Goal: Task Accomplishment & Management: Complete application form

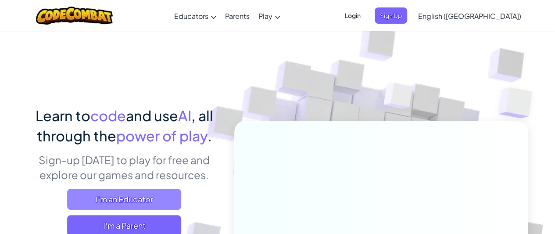
click at [147, 201] on span "I'm an Educator" at bounding box center [124, 199] width 114 height 21
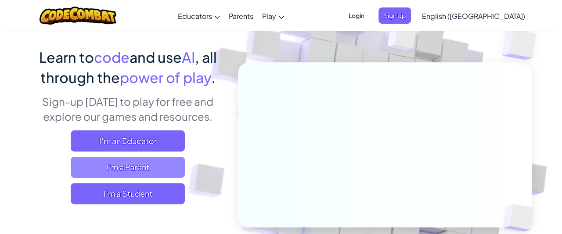
scroll to position [132, 0]
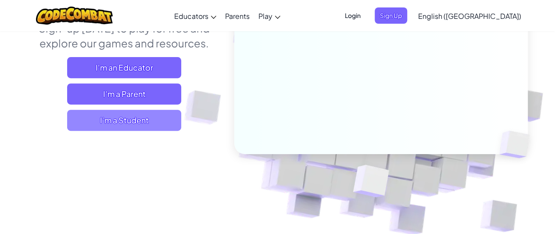
click at [140, 117] on span "I'm a Student" at bounding box center [124, 120] width 114 height 21
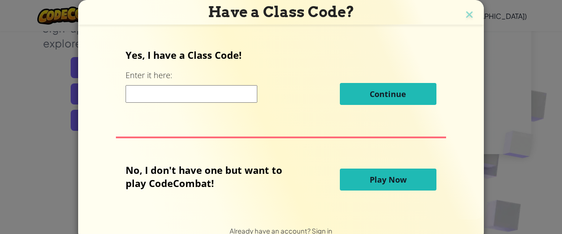
drag, startPoint x: 220, startPoint y: 84, endPoint x: 215, endPoint y: 92, distance: 10.1
click at [219, 85] on div "Continue" at bounding box center [281, 94] width 310 height 22
click at [214, 95] on input at bounding box center [192, 94] width 132 height 18
type input "shoelatewide"
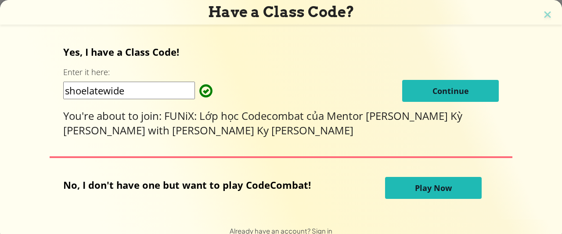
click at [403, 93] on button "Continue" at bounding box center [450, 91] width 97 height 22
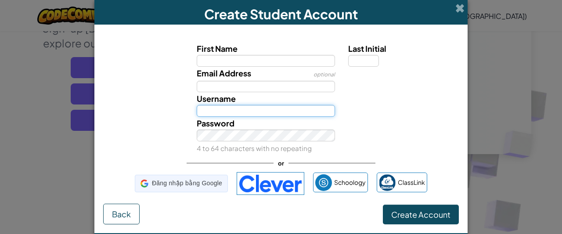
type input "N1GH7M4R33"
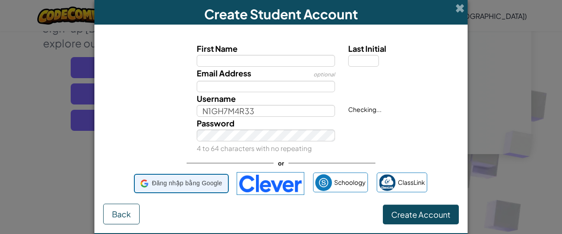
click at [192, 187] on span "Đăng nhập bằng Google" at bounding box center [187, 183] width 70 height 13
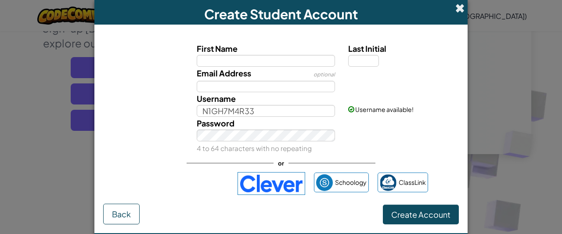
click at [456, 9] on span at bounding box center [459, 8] width 9 height 9
